Goal: Task Accomplishment & Management: Use online tool/utility

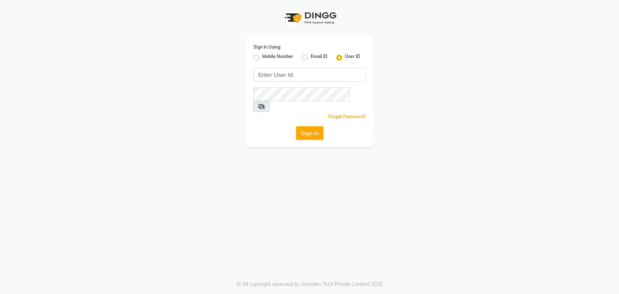
click at [262, 57] on label "Mobile Number" at bounding box center [277, 57] width 31 height 9
click at [262, 57] on input "Mobile Number" at bounding box center [264, 55] width 5 height 5
radio input "true"
radio input "false"
click at [293, 74] on input "Username" at bounding box center [322, 75] width 88 height 14
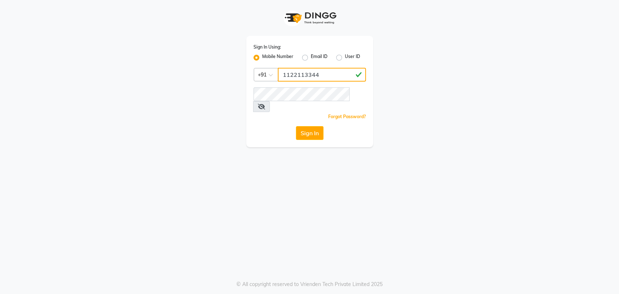
type input "1122113344"
click at [313, 126] on button "Sign In" at bounding box center [310, 133] width 28 height 14
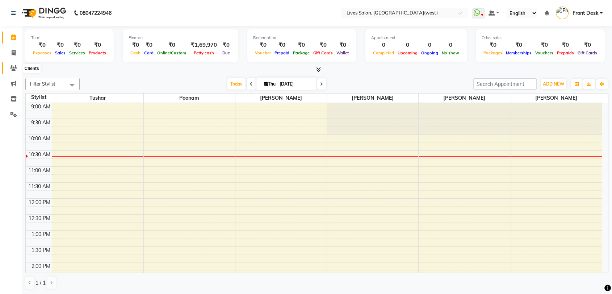
click at [12, 66] on icon at bounding box center [13, 67] width 7 height 5
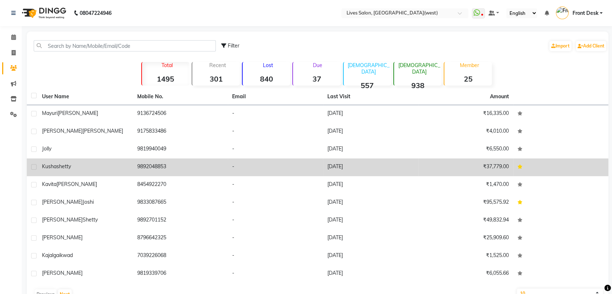
click at [152, 164] on td "9892048853" at bounding box center [180, 167] width 95 height 18
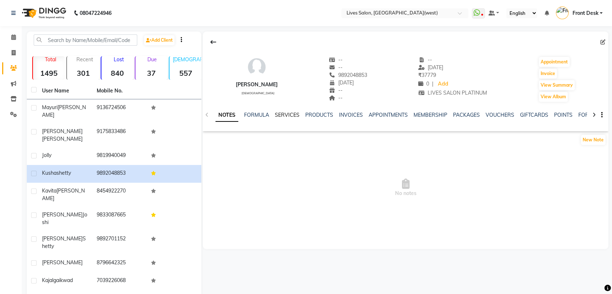
click at [281, 115] on link "SERVICES" at bounding box center [287, 115] width 25 height 7
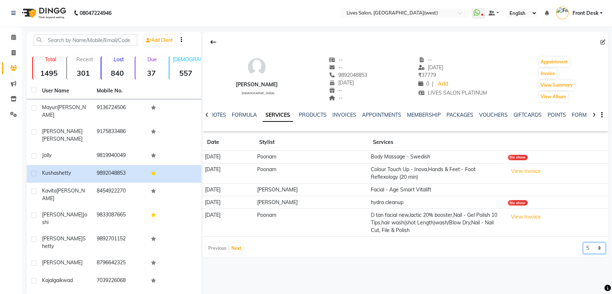
click at [590, 246] on select "5 10 50 100 500" at bounding box center [594, 247] width 22 height 11
select select "50"
click at [583, 242] on select "5 10 50 100 500" at bounding box center [594, 247] width 22 height 11
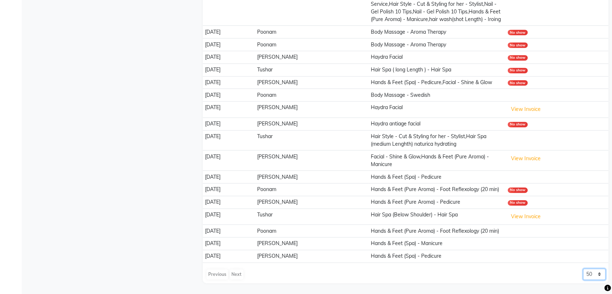
scroll to position [388, 0]
click at [485, 267] on app-client-history "Date Stylist Services [DATE] Poonam Body Massage - Swedish No show [DATE] Poona…" at bounding box center [406, 23] width 406 height 513
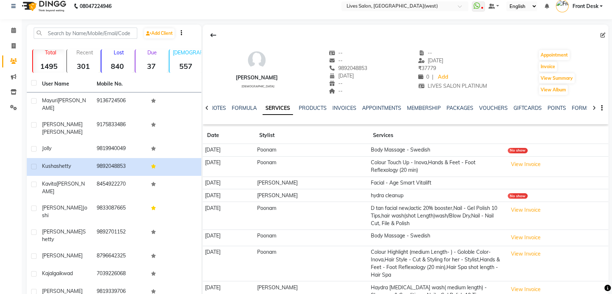
scroll to position [0, 0]
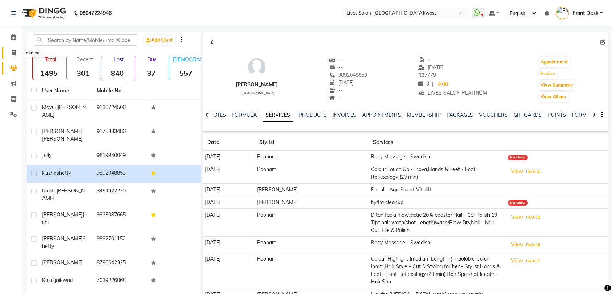
click at [12, 56] on span at bounding box center [13, 53] width 13 height 8
select select "service"
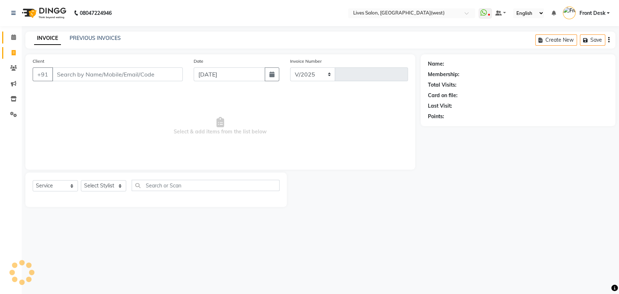
select select "4342"
type input "1035"
click at [14, 37] on icon at bounding box center [13, 36] width 5 height 5
